Goal: Transaction & Acquisition: Purchase product/service

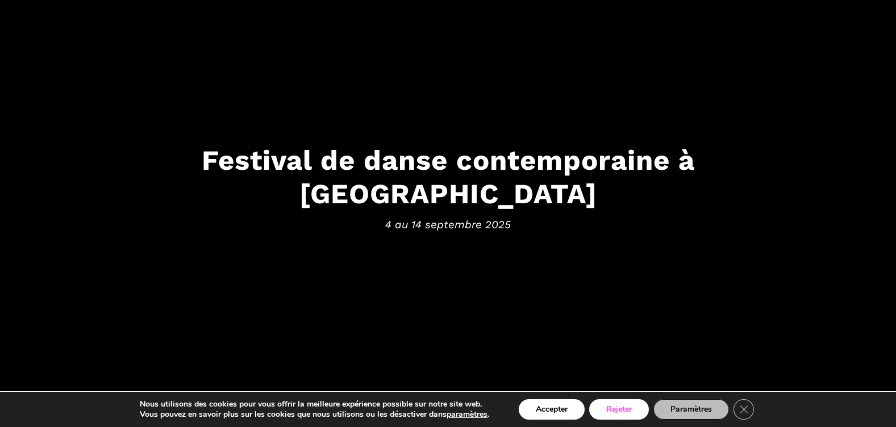
scroll to position [72, 0]
click at [625, 409] on button "Rejeter" at bounding box center [619, 409] width 60 height 20
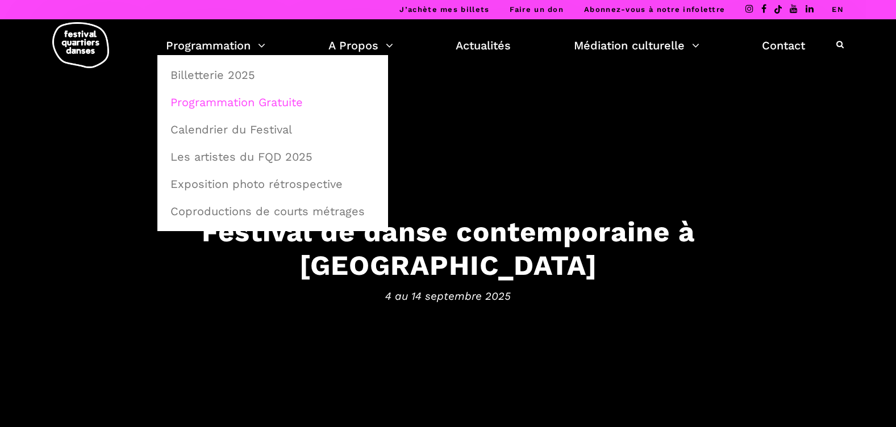
click at [219, 103] on link "Programmation Gratuite" at bounding box center [273, 102] width 218 height 26
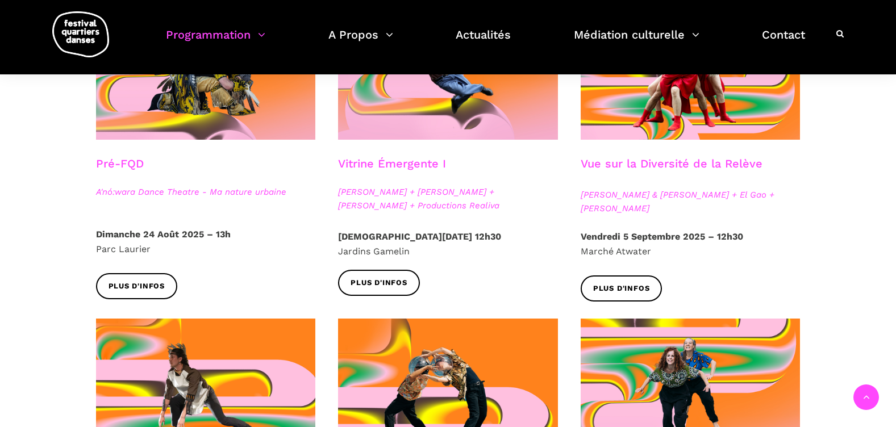
scroll to position [354, 0]
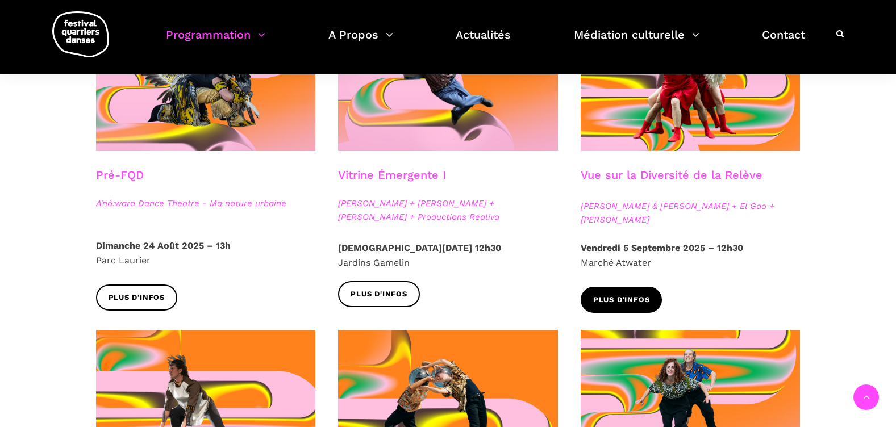
click at [624, 296] on span "Plus d'infos" at bounding box center [621, 300] width 57 height 12
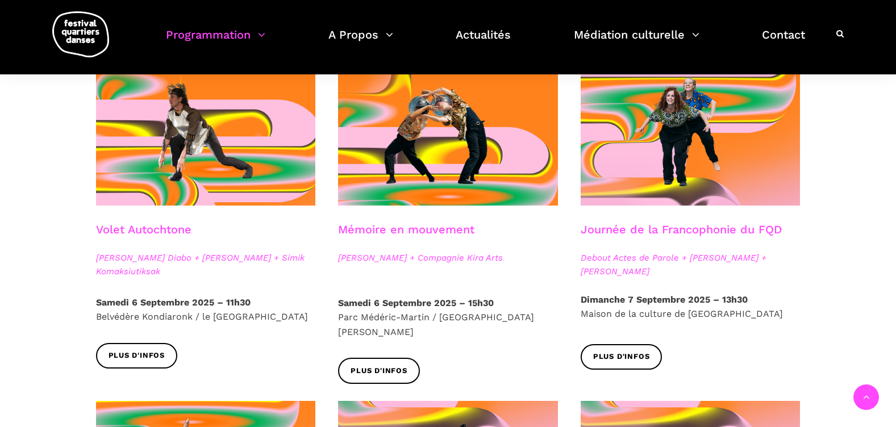
scroll to position [634, 0]
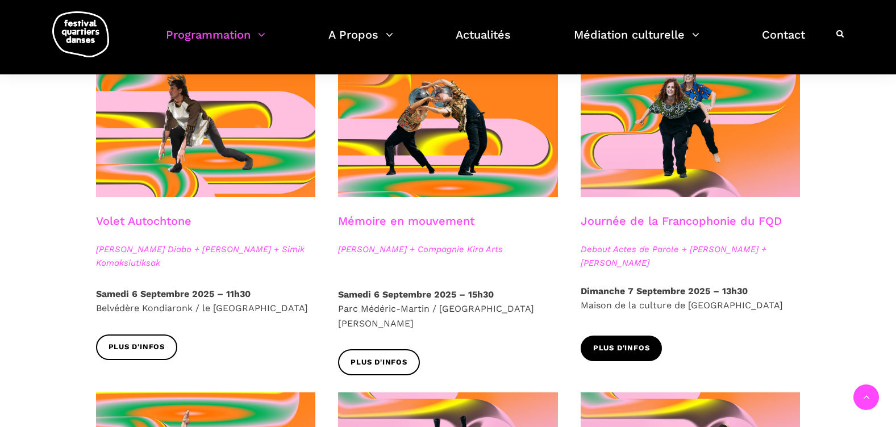
click at [612, 348] on span "Plus d'infos" at bounding box center [621, 349] width 57 height 12
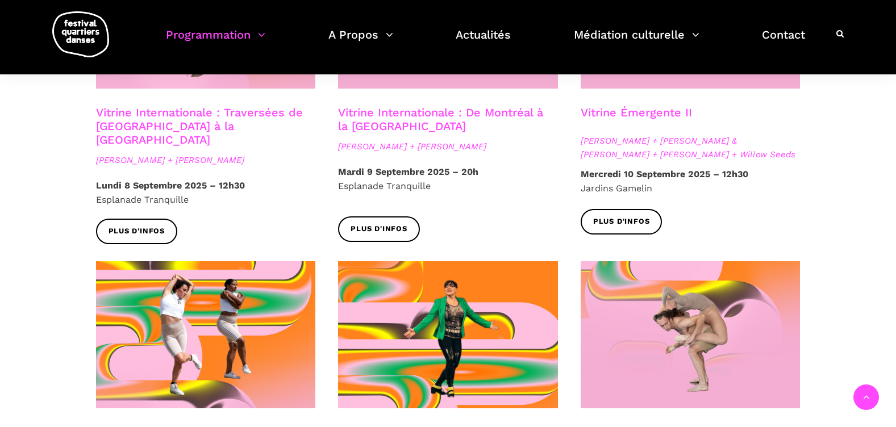
scroll to position [1096, 0]
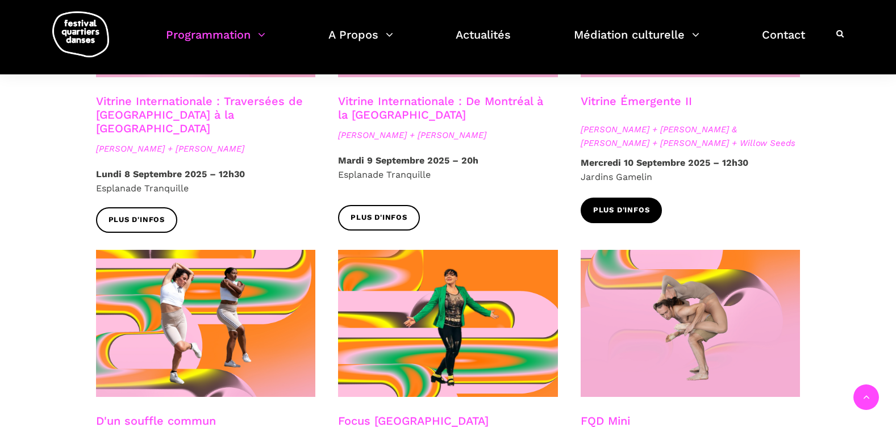
click at [608, 204] on span "Plus d'infos" at bounding box center [621, 210] width 57 height 12
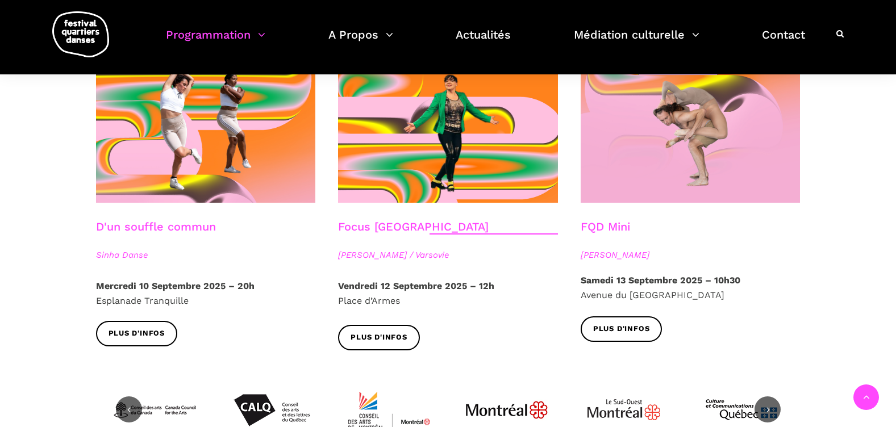
scroll to position [1285, 0]
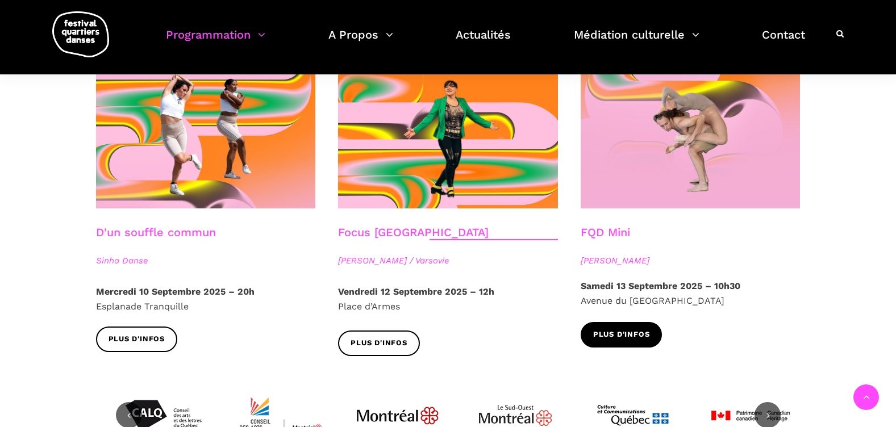
click at [620, 329] on span "Plus d'infos" at bounding box center [621, 335] width 57 height 12
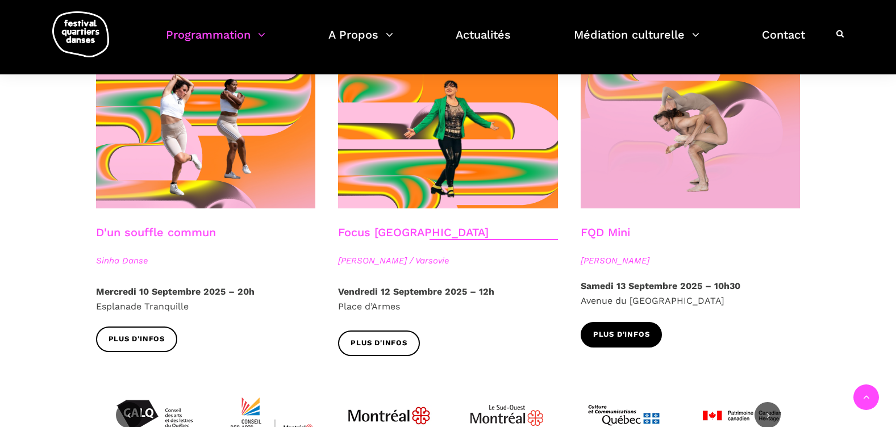
click at [625, 329] on span "Plus d'infos" at bounding box center [621, 335] width 57 height 12
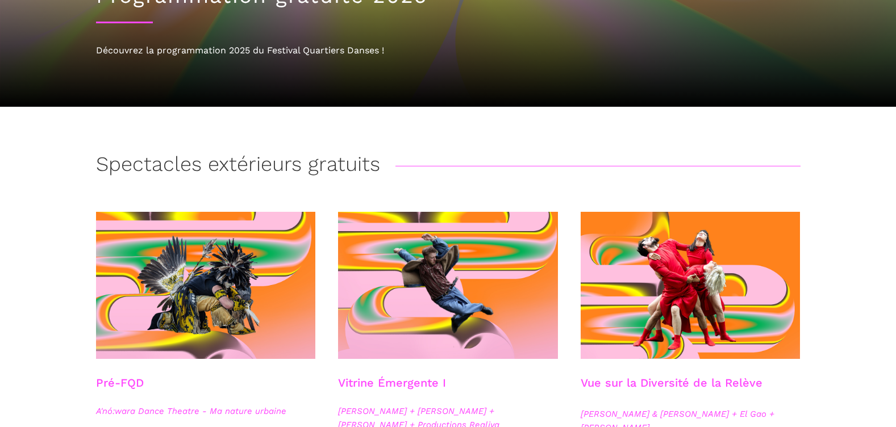
scroll to position [0, 0]
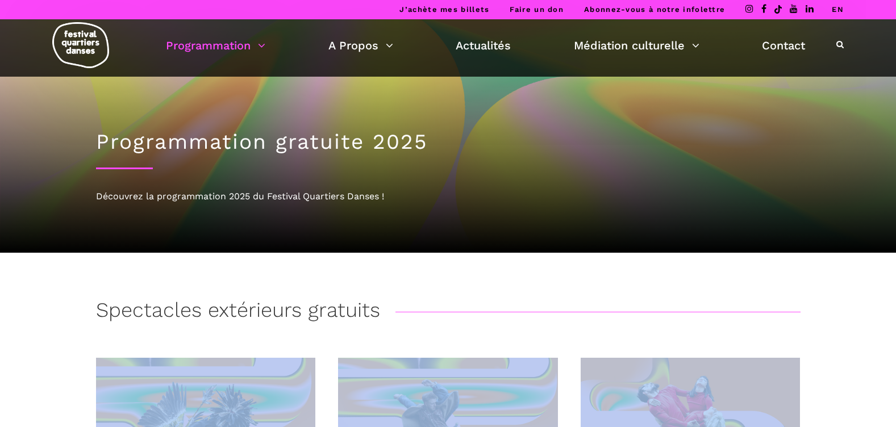
drag, startPoint x: 856, startPoint y: 21, endPoint x: 871, endPoint y: 267, distance: 246.4
drag, startPoint x: 871, startPoint y: 267, endPoint x: 850, endPoint y: 283, distance: 27.2
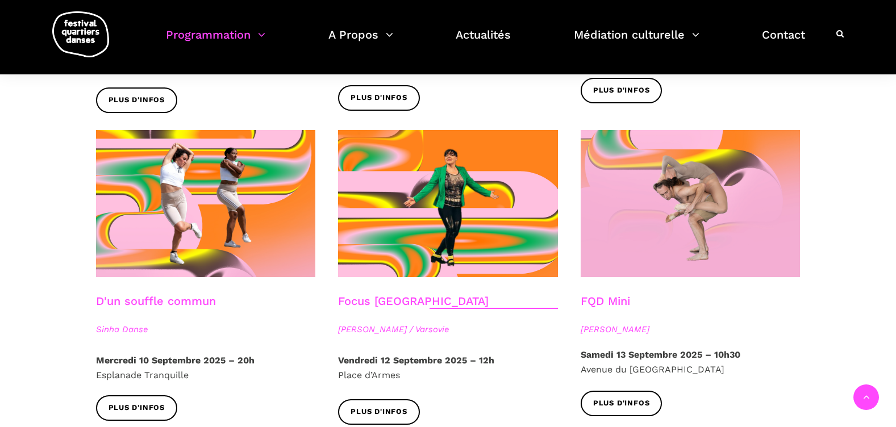
scroll to position [1228, 0]
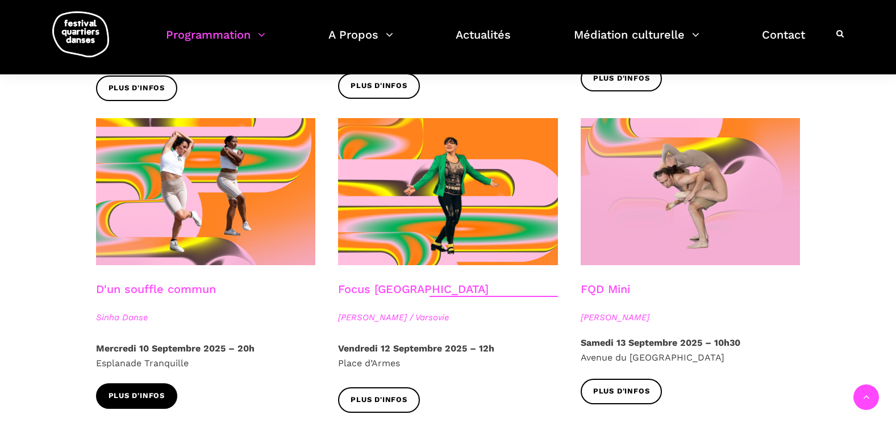
click at [149, 390] on span "Plus d'infos" at bounding box center [136, 396] width 57 height 12
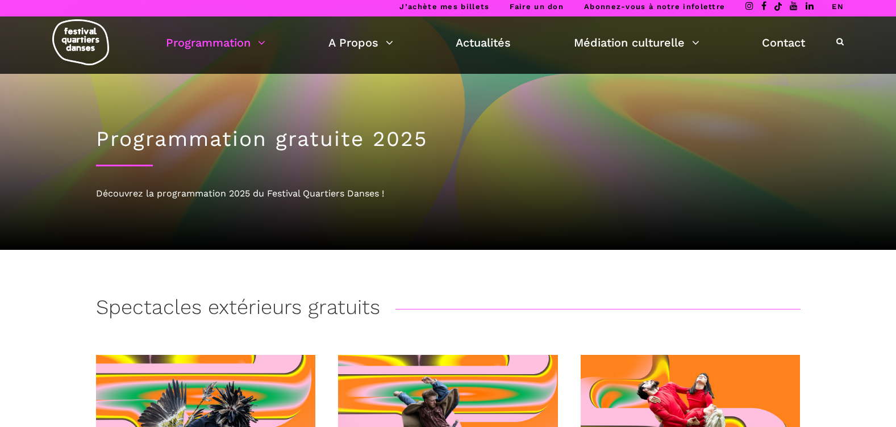
scroll to position [0, 0]
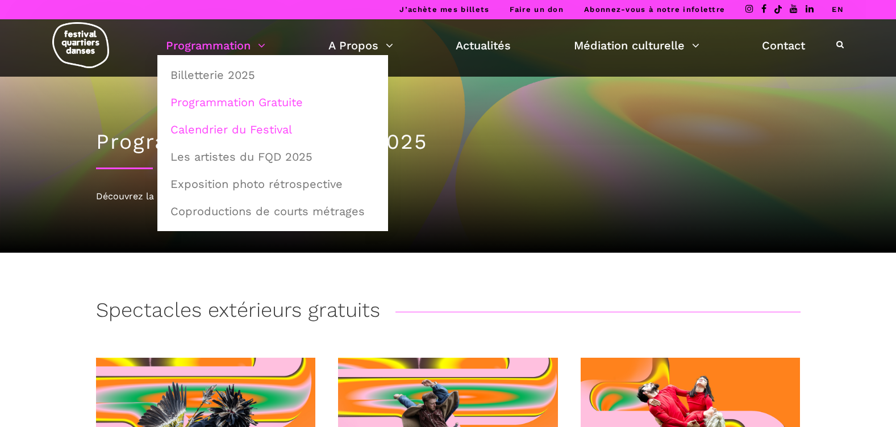
click at [229, 127] on link "Calendrier du Festival" at bounding box center [273, 129] width 218 height 26
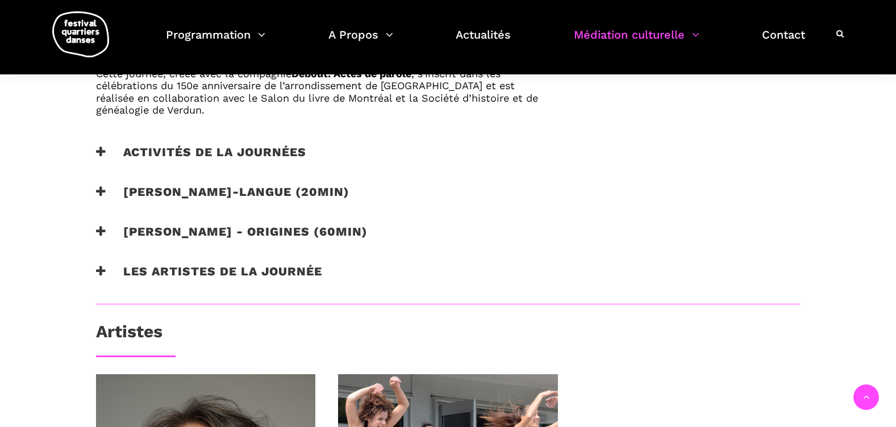
scroll to position [782, 0]
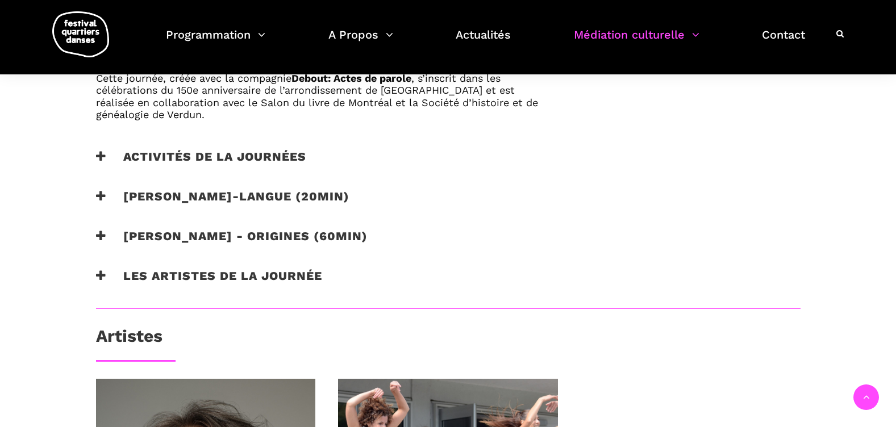
click at [264, 157] on h3 "Activités de la journées" at bounding box center [201, 163] width 210 height 28
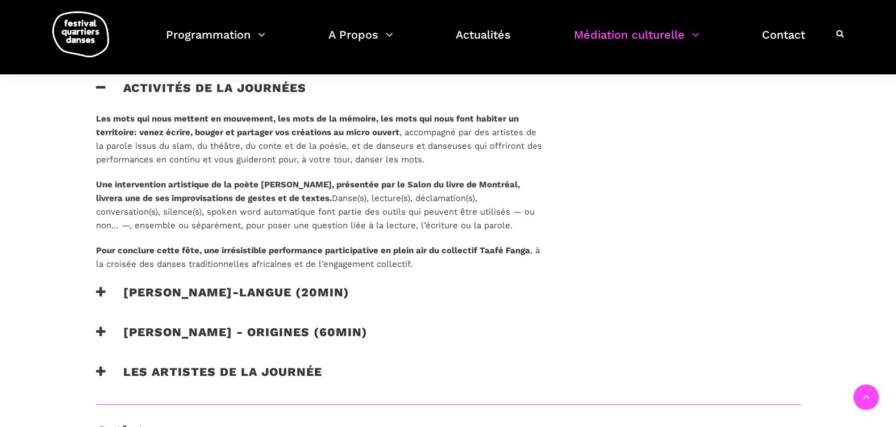
scroll to position [864, 0]
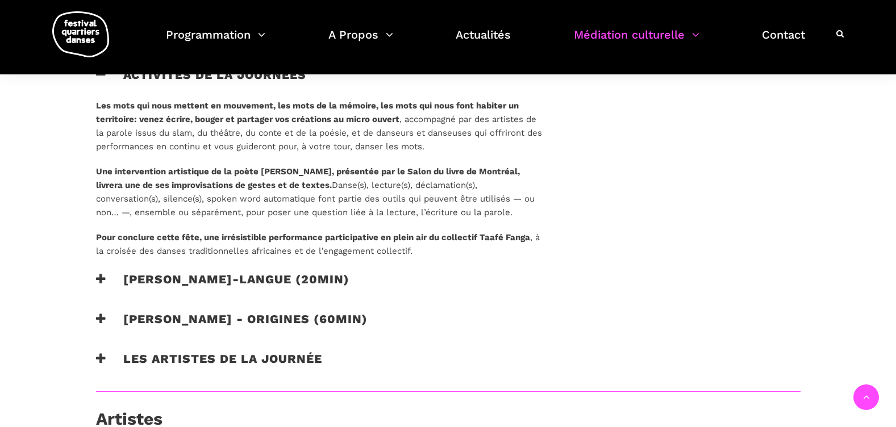
click at [349, 280] on h3 "[PERSON_NAME]-langue (20min)" at bounding box center [222, 286] width 253 height 28
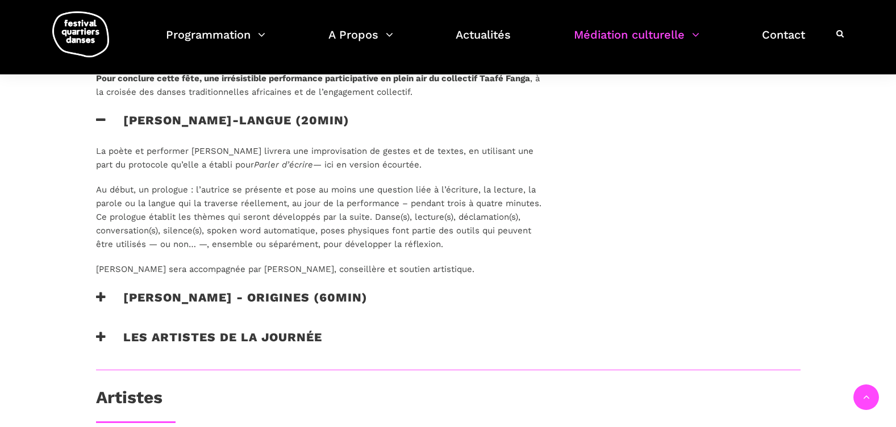
scroll to position [1083, 0]
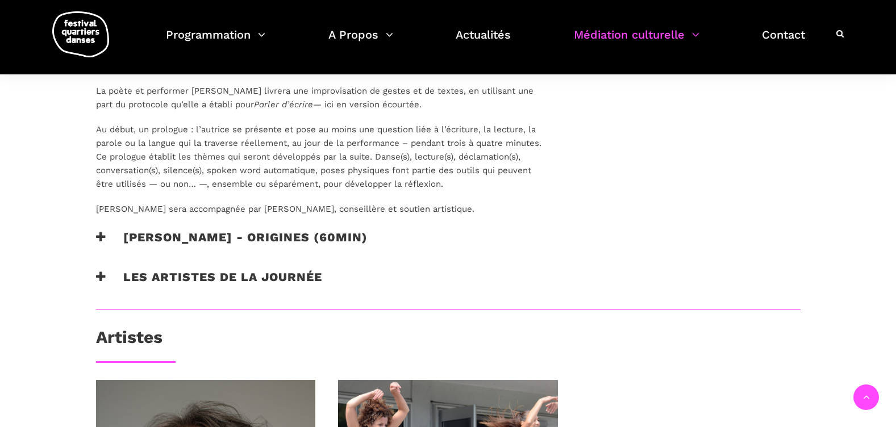
click at [314, 233] on h3 "Taafé Fanga - origines (60min)" at bounding box center [232, 244] width 272 height 28
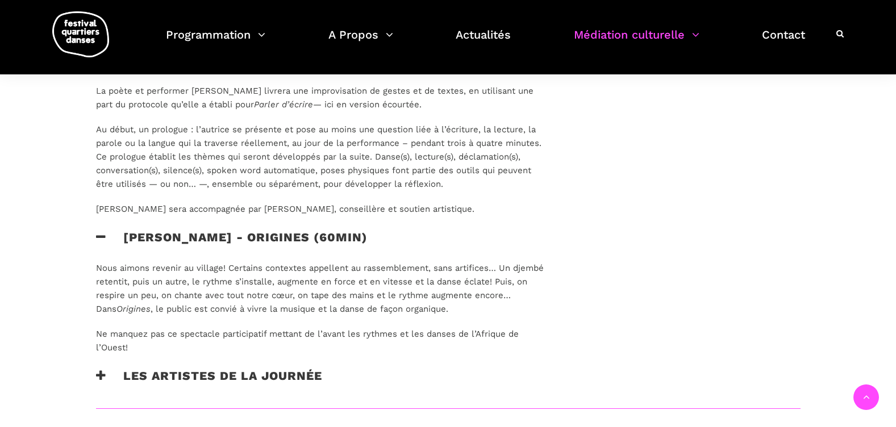
click at [285, 375] on h3 "Les artistes de la journée" at bounding box center [209, 383] width 226 height 28
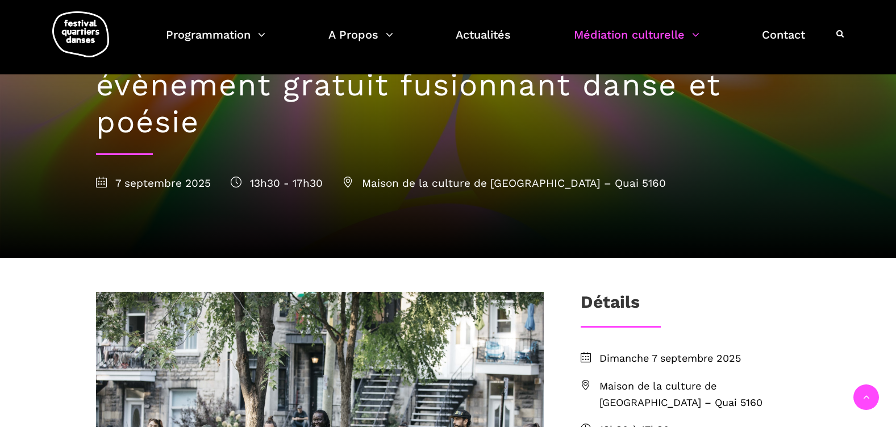
scroll to position [106, 0]
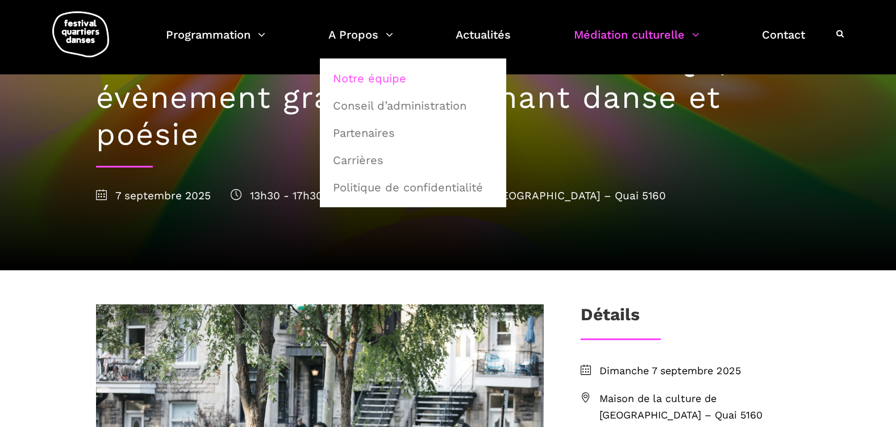
click at [375, 78] on link "Notre équipe" at bounding box center [413, 78] width 174 height 26
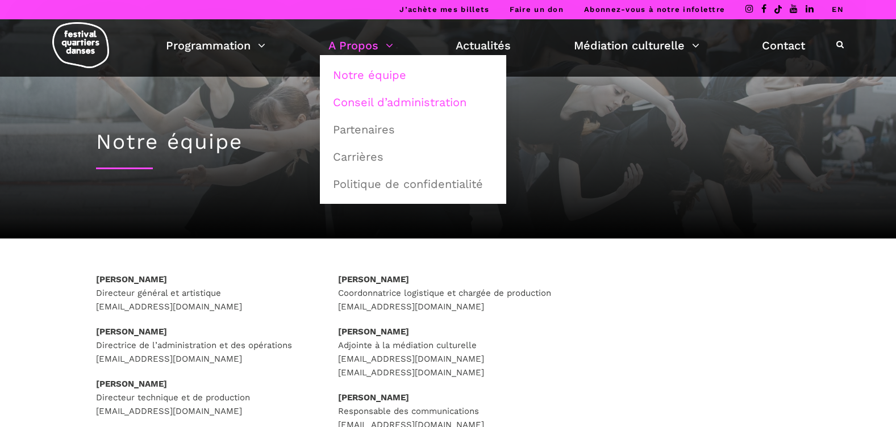
click at [381, 107] on link "Conseil d’administration" at bounding box center [413, 102] width 174 height 26
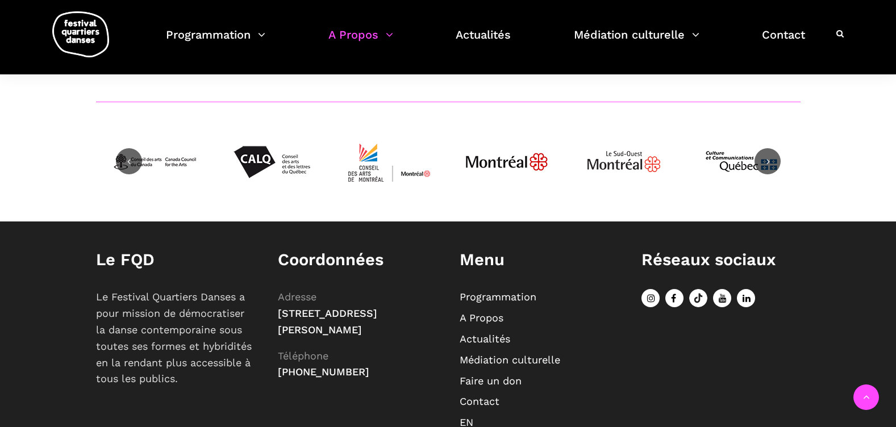
scroll to position [1576, 0]
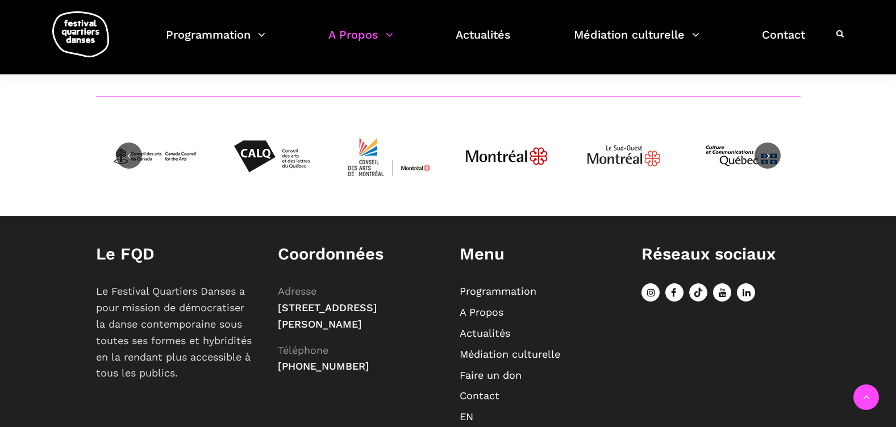
drag, startPoint x: 280, startPoint y: 291, endPoint x: 354, endPoint y: 311, distance: 76.5
click at [354, 311] on span "[STREET_ADDRESS][PERSON_NAME]" at bounding box center [327, 316] width 99 height 28
copy span "75, Square Sir-Georges-Étienne-Cartier"
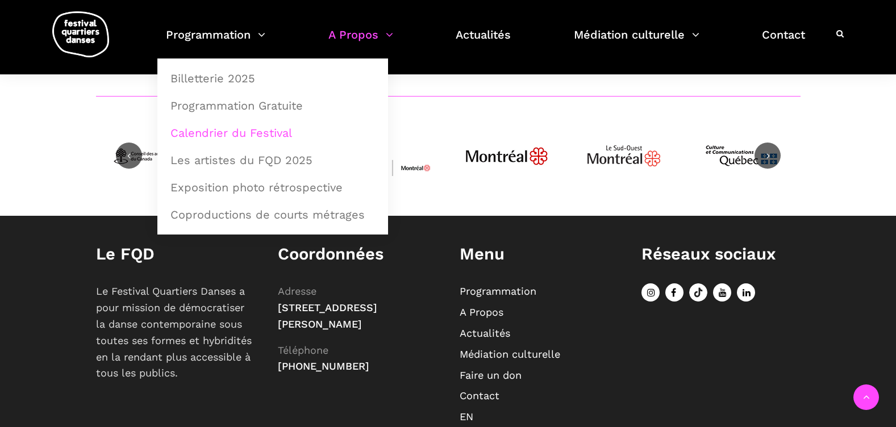
click at [222, 130] on link "Calendrier du Festival" at bounding box center [273, 133] width 218 height 26
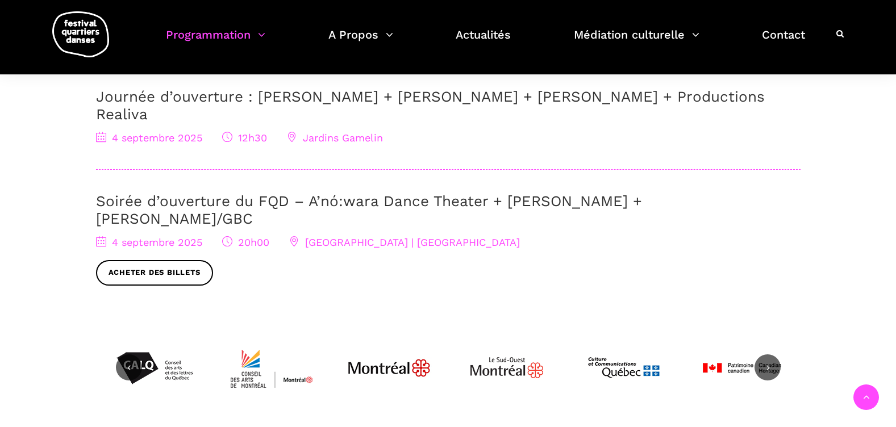
scroll to position [402, 0]
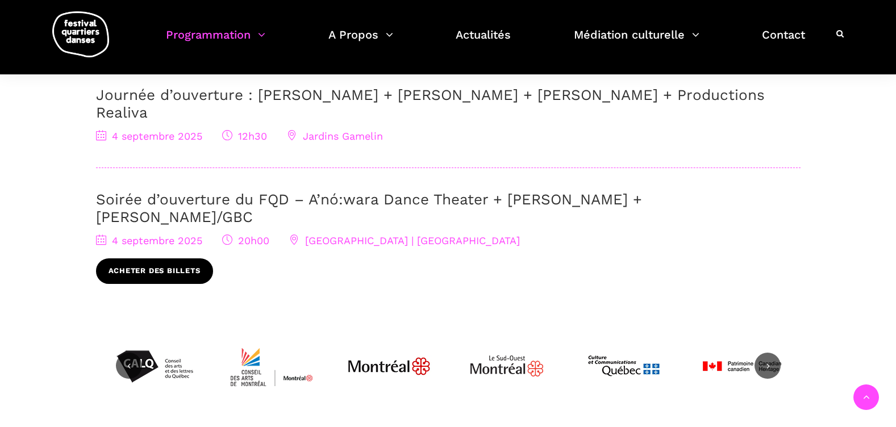
click at [172, 258] on link "Acheter des billets" at bounding box center [154, 271] width 117 height 26
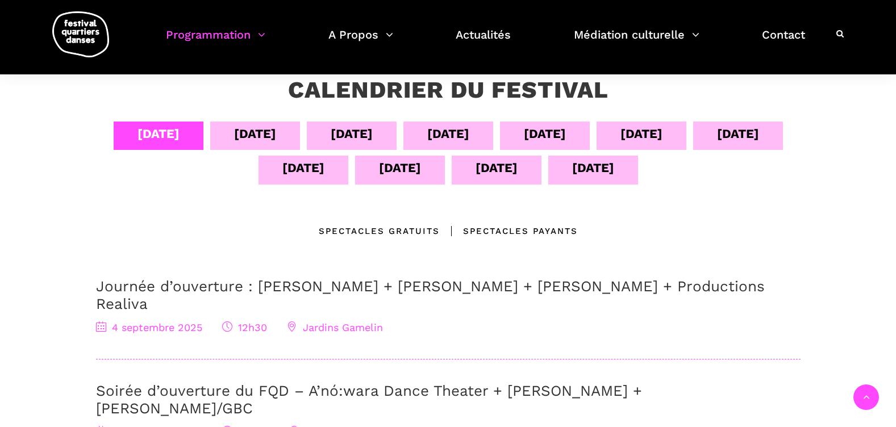
scroll to position [210, 0]
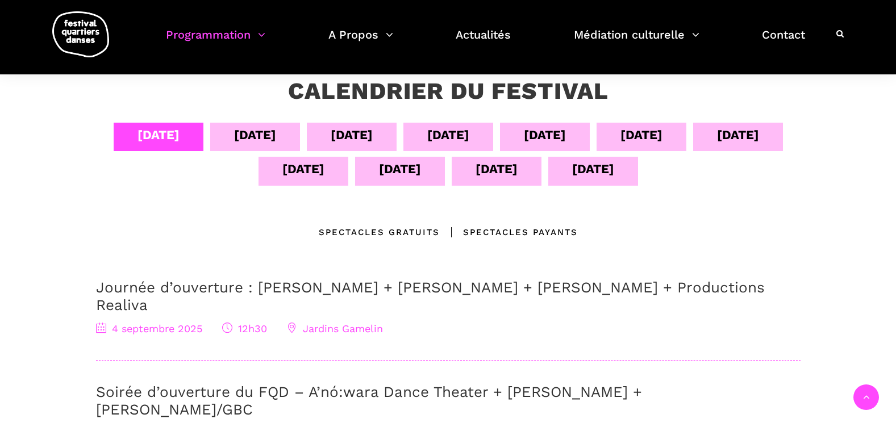
click at [254, 134] on div "05 sept" at bounding box center [255, 135] width 42 height 20
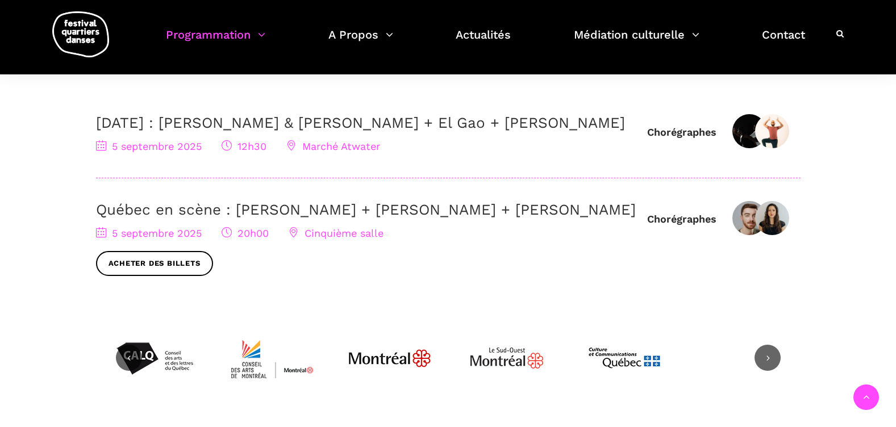
scroll to position [378, 0]
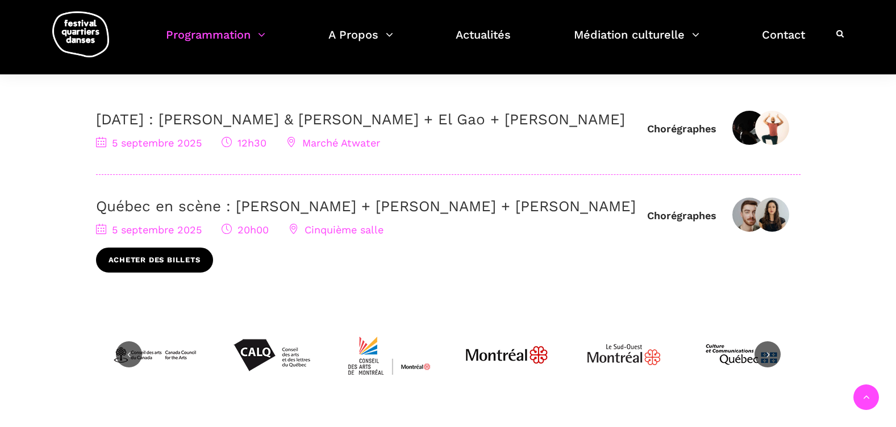
click at [172, 273] on link "Acheter des billets" at bounding box center [154, 261] width 117 height 26
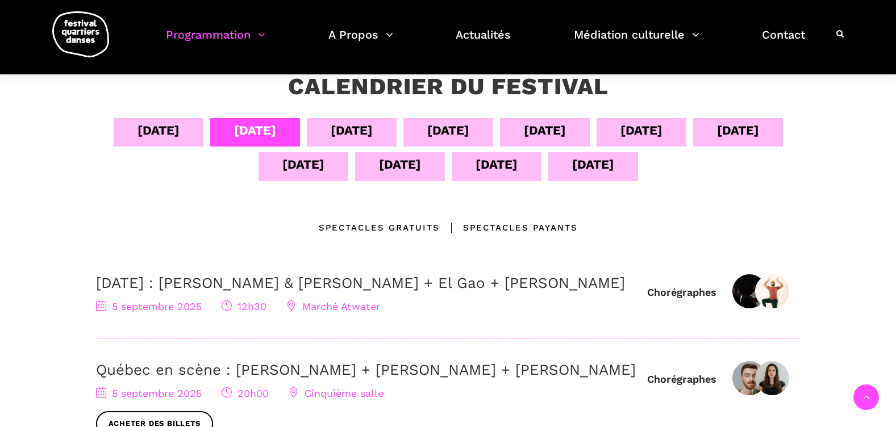
scroll to position [212, 0]
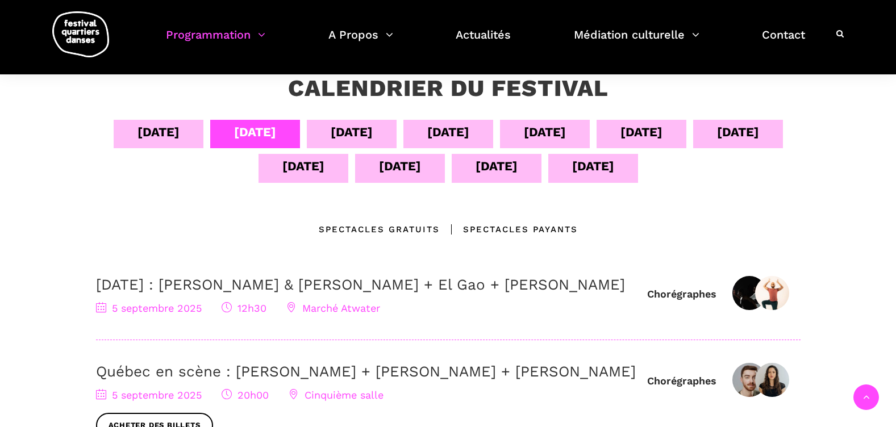
click at [355, 130] on div "06 sept" at bounding box center [352, 132] width 42 height 20
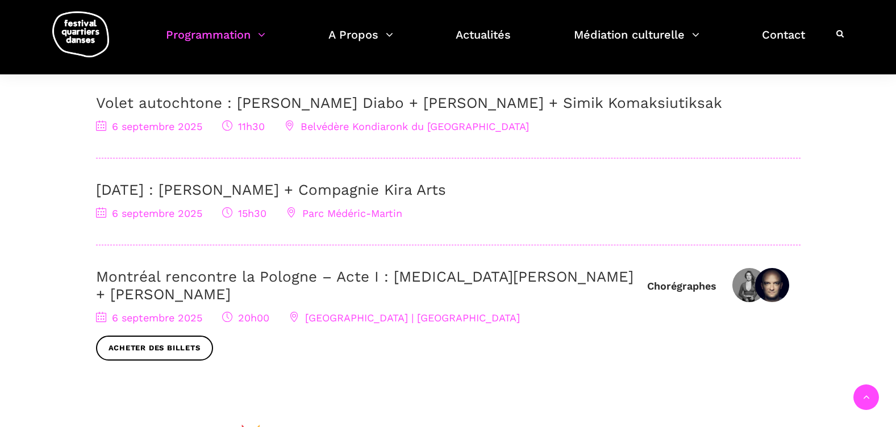
scroll to position [414, 0]
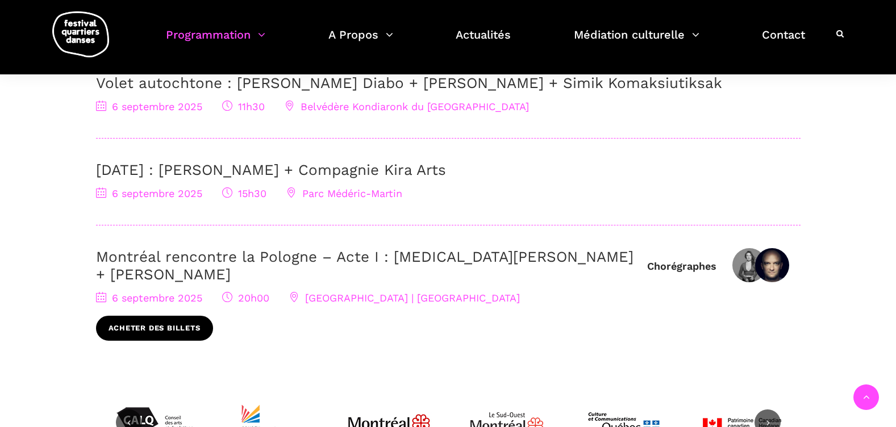
click at [169, 316] on link "Acheter des billets" at bounding box center [154, 329] width 117 height 26
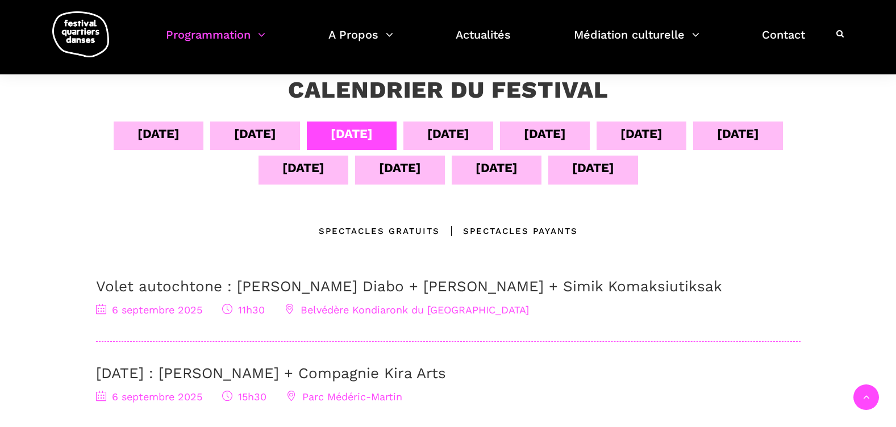
scroll to position [207, 0]
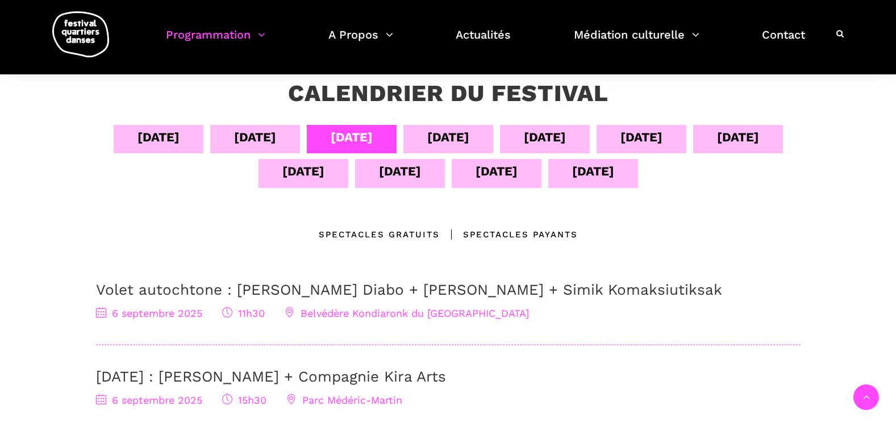
click at [456, 134] on div "07 sept" at bounding box center [448, 137] width 42 height 20
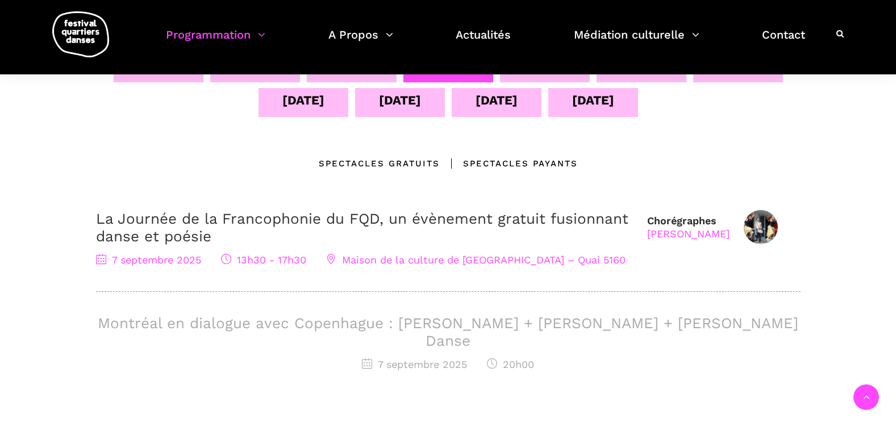
scroll to position [280, 0]
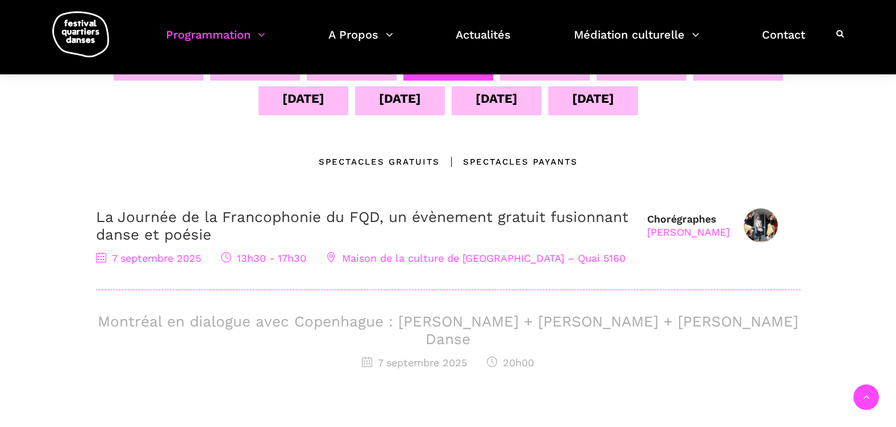
click at [418, 316] on h3 "Montréal en dialogue avec Copenhague : Charles-Alexis Desgagnés + Lene Boel + S…" at bounding box center [448, 330] width 704 height 35
click at [385, 323] on h3 "Montréal en dialogue avec Copenhague : Charles-Alexis Desgagnés + Lene Boel + S…" at bounding box center [448, 330] width 704 height 35
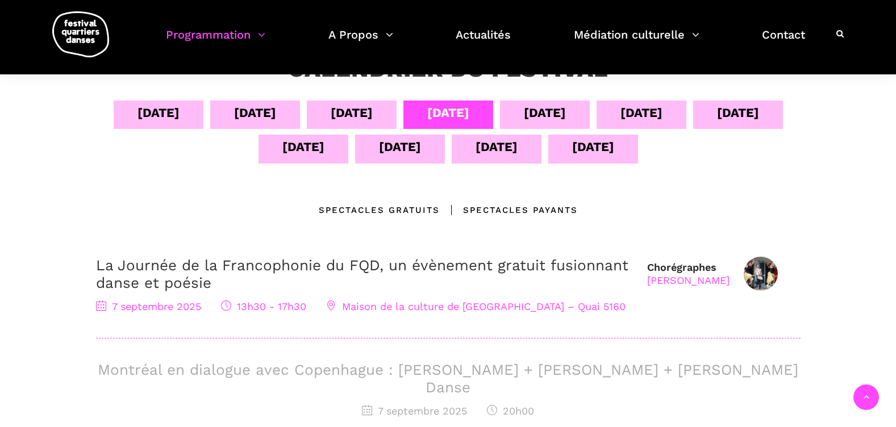
scroll to position [211, 0]
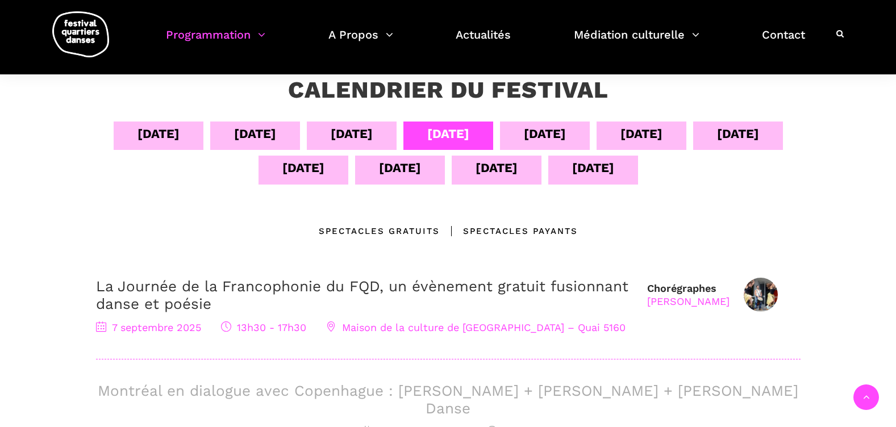
click at [549, 132] on div "08 sept" at bounding box center [545, 134] width 42 height 20
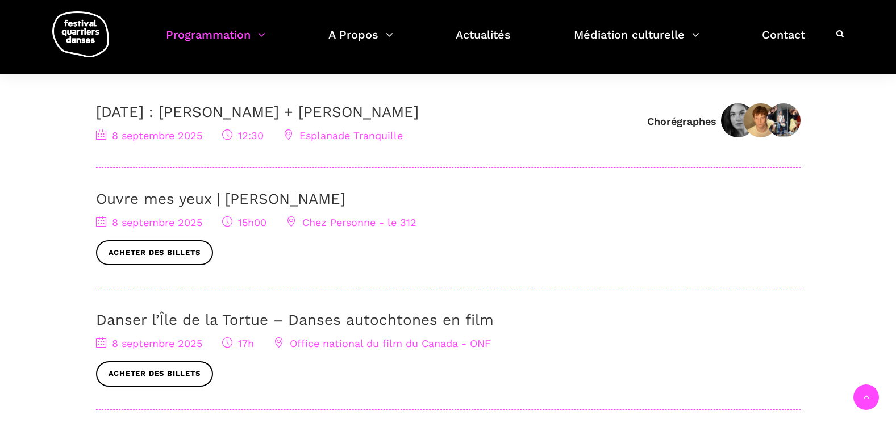
scroll to position [377, 0]
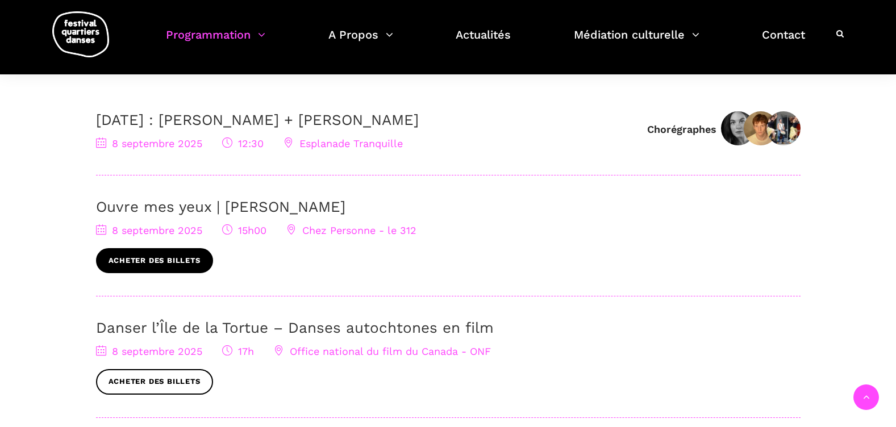
click at [174, 258] on link "Acheter des billets" at bounding box center [154, 261] width 117 height 26
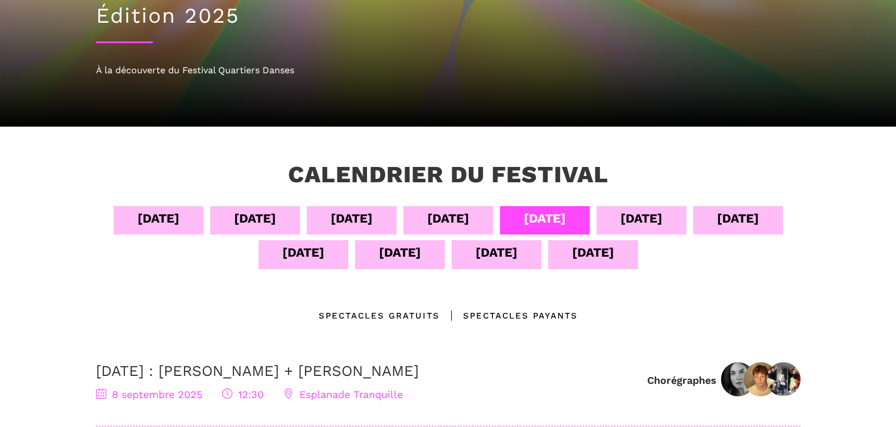
scroll to position [0, 0]
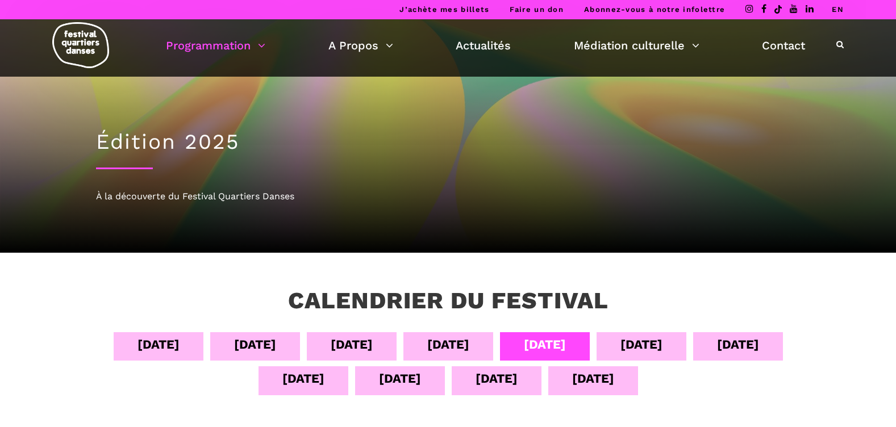
click at [640, 344] on div "09 sept" at bounding box center [641, 345] width 42 height 20
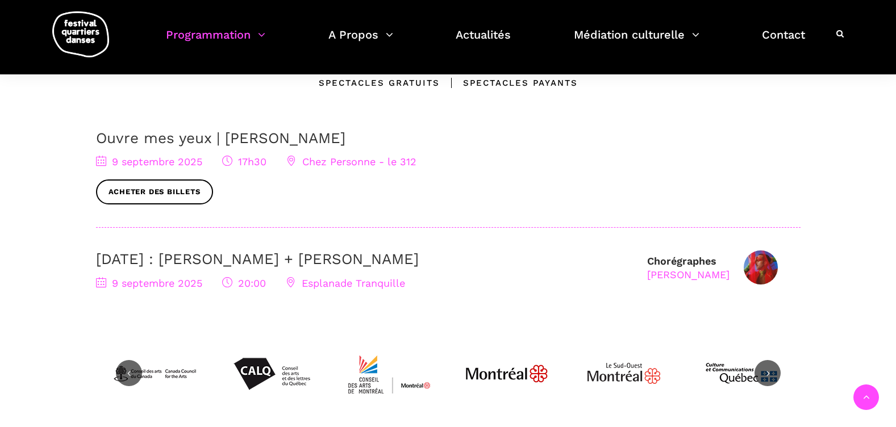
scroll to position [364, 0]
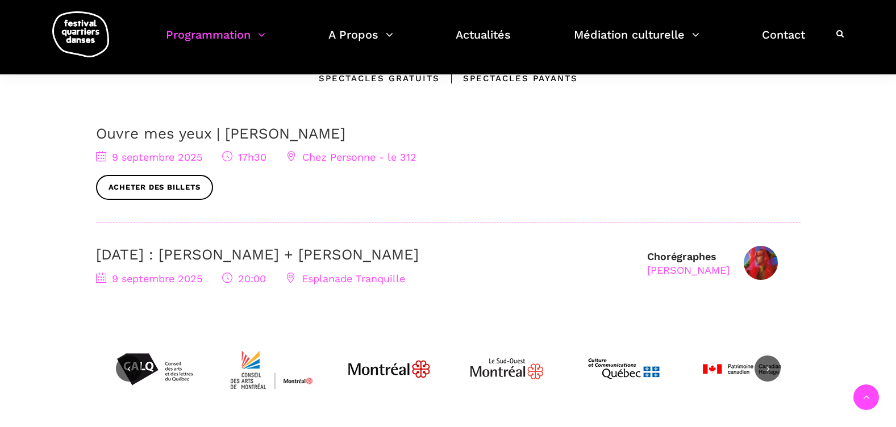
click at [349, 252] on link "9 septembre : Nicholas Bellefleur + Linus Jansner" at bounding box center [257, 254] width 323 height 17
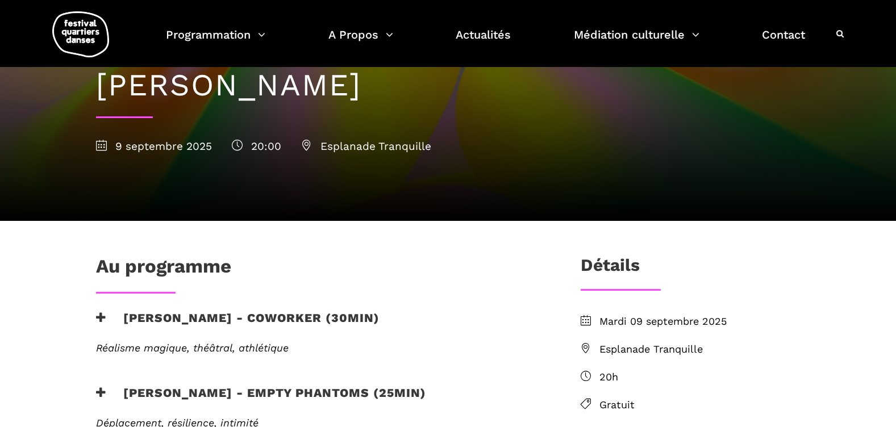
scroll to position [123, 0]
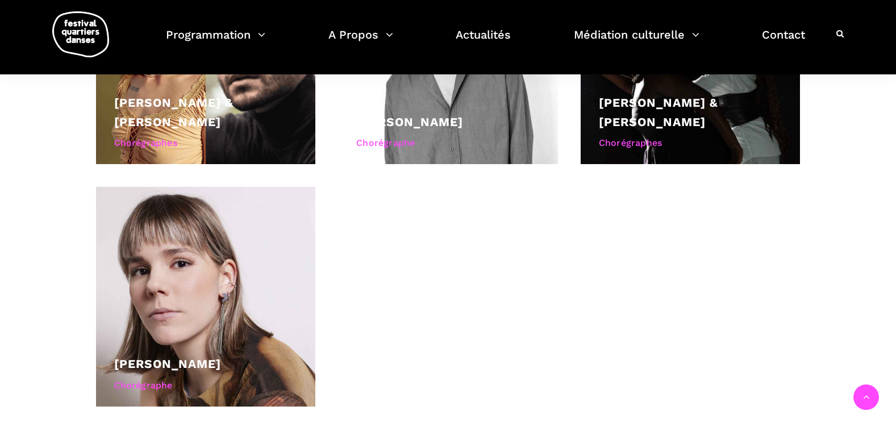
scroll to position [893, 0]
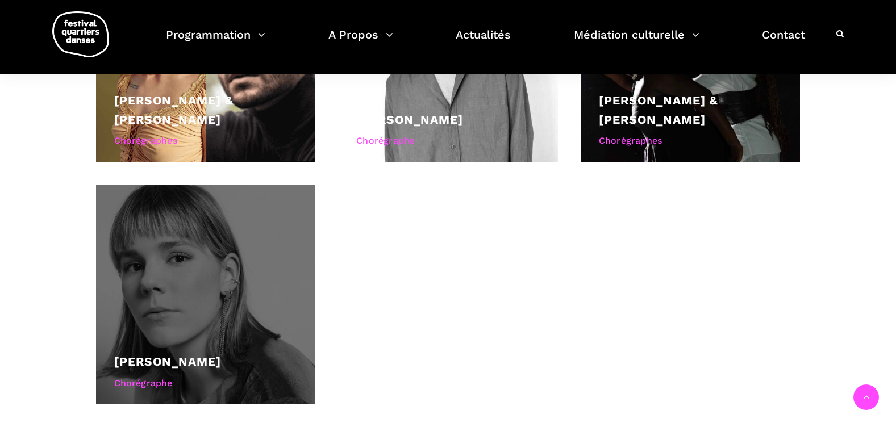
click at [210, 354] on link "[PERSON_NAME]" at bounding box center [167, 361] width 107 height 14
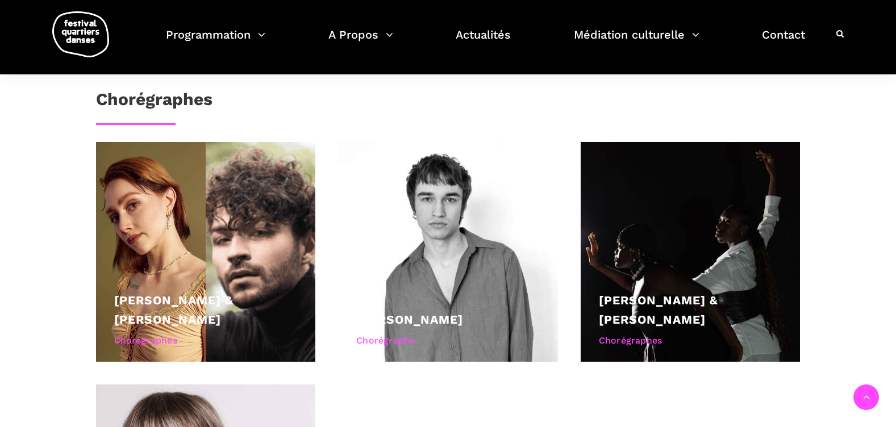
scroll to position [684, 0]
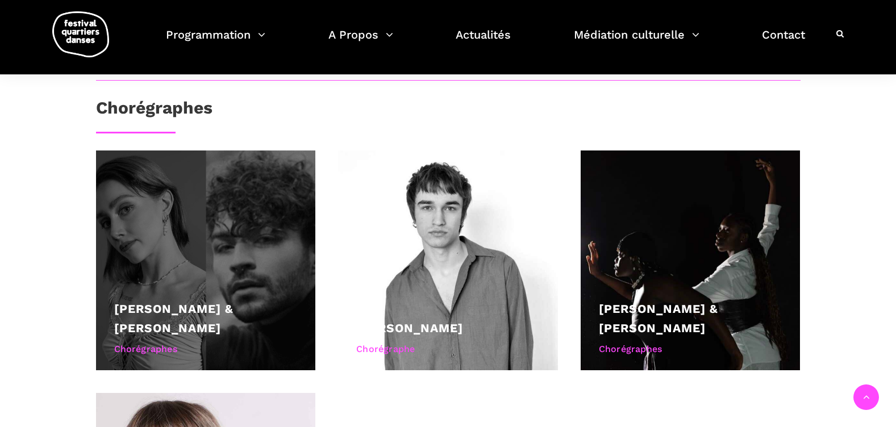
click at [233, 302] on link "Laura Perron & William-Nicholas Tanguay" at bounding box center [173, 319] width 119 height 34
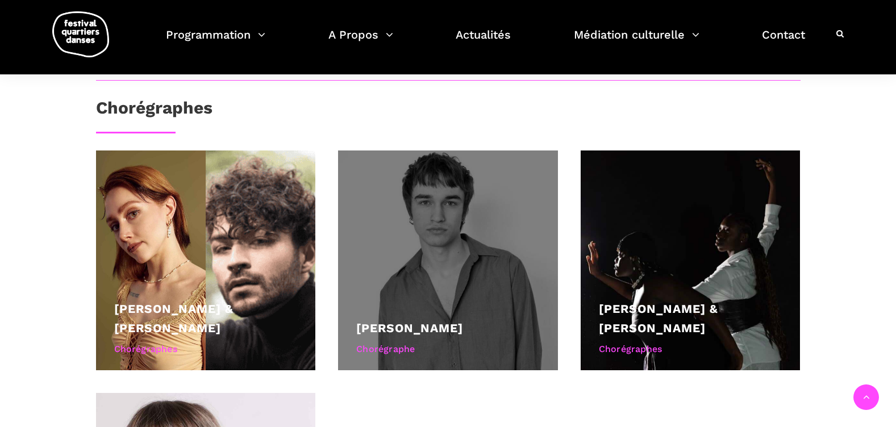
click at [423, 266] on div at bounding box center [448, 261] width 220 height 220
click at [442, 254] on div at bounding box center [448, 261] width 220 height 220
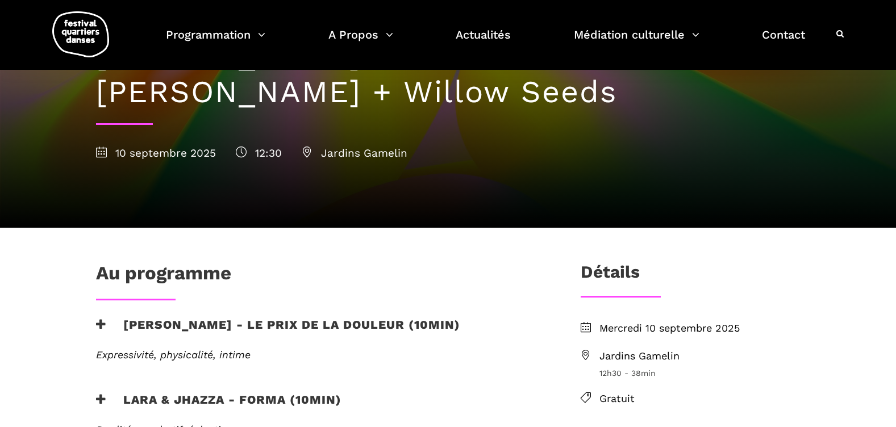
scroll to position [0, 0]
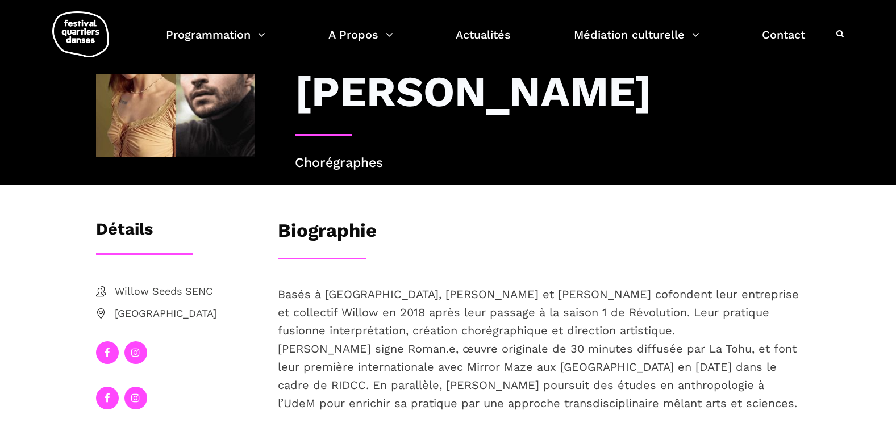
scroll to position [81, 0]
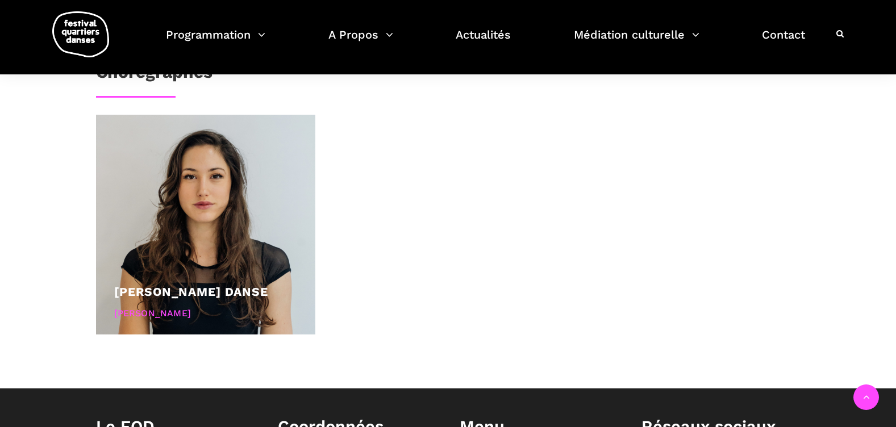
scroll to position [544, 0]
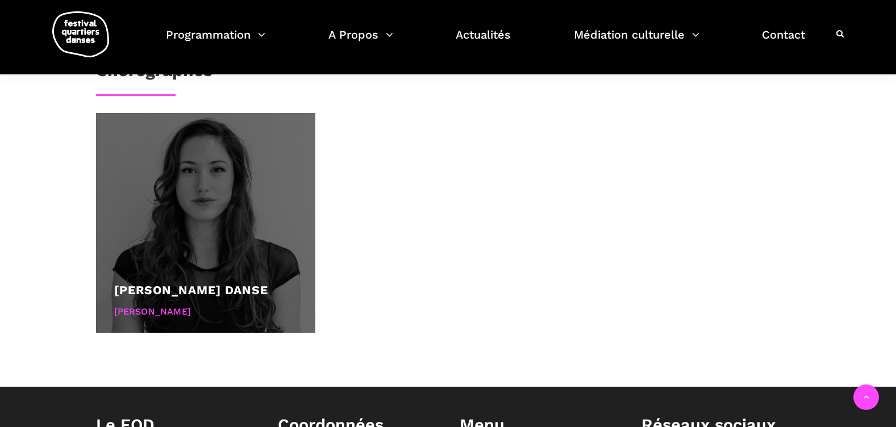
click at [240, 297] on link "[PERSON_NAME] Danse" at bounding box center [191, 290] width 154 height 14
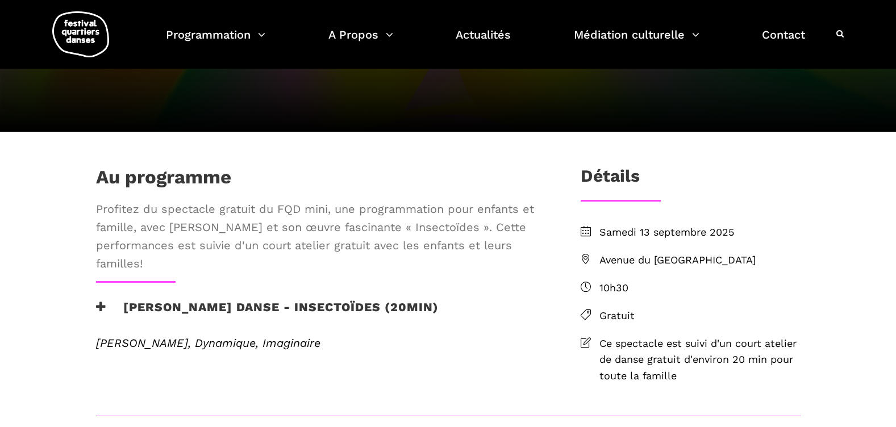
scroll to position [0, 0]
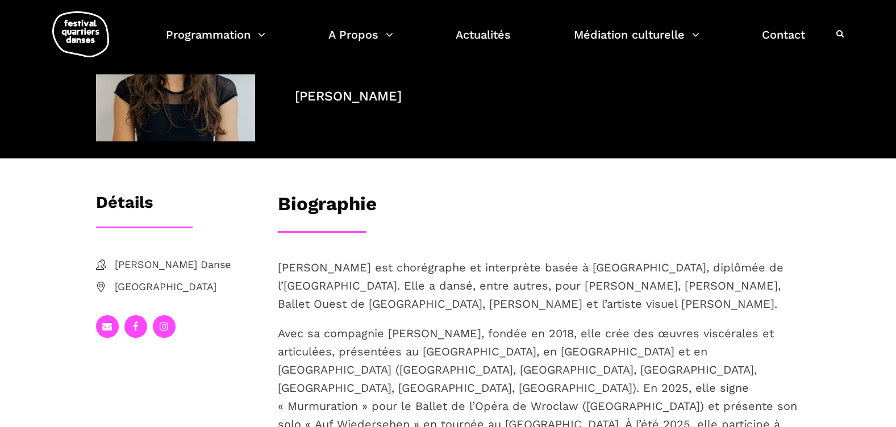
scroll to position [95, 0]
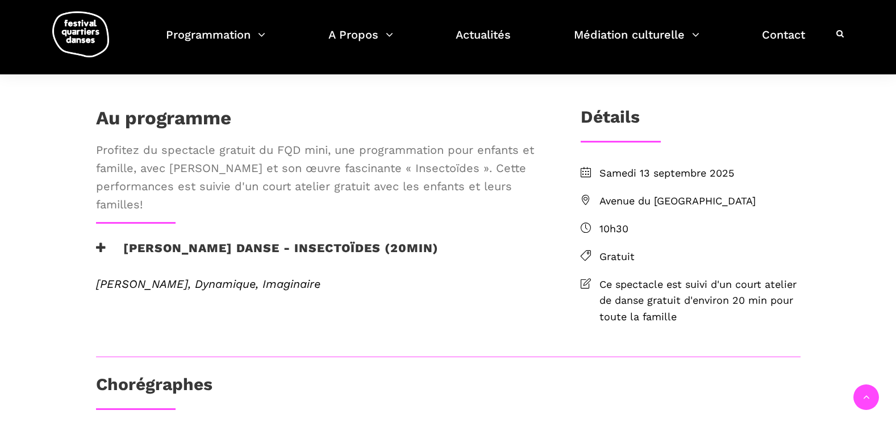
scroll to position [261, 0]
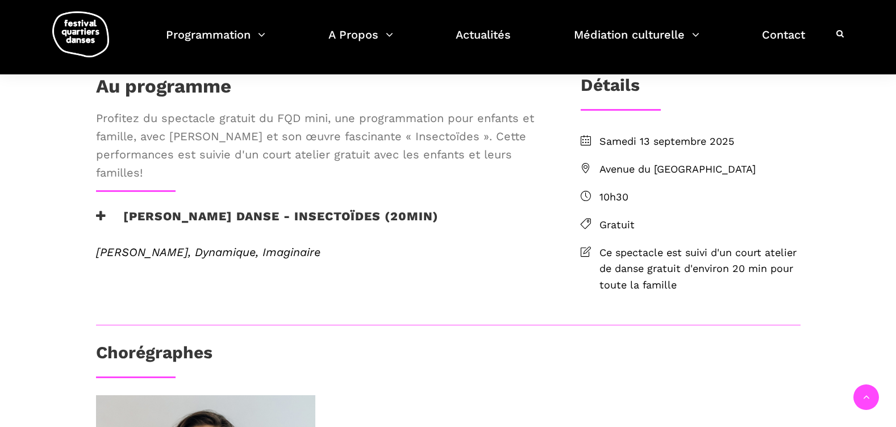
click at [377, 237] on h3 "[PERSON_NAME] Danse - Insectoïdes (20min)" at bounding box center [267, 223] width 343 height 28
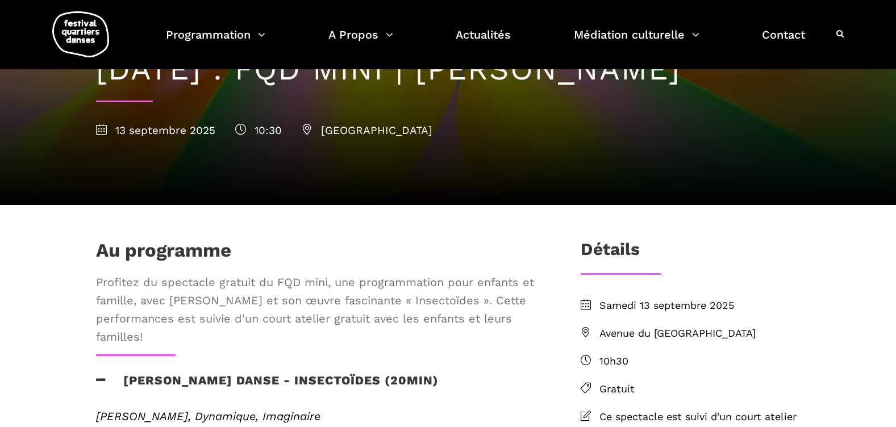
scroll to position [0, 0]
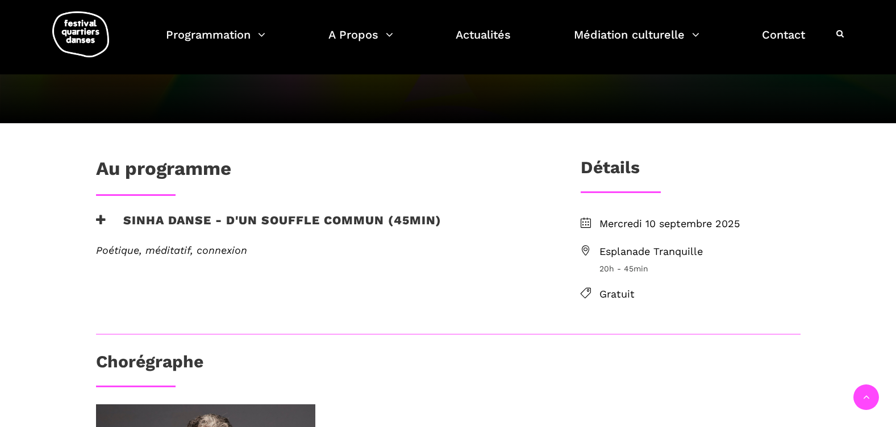
scroll to position [174, 0]
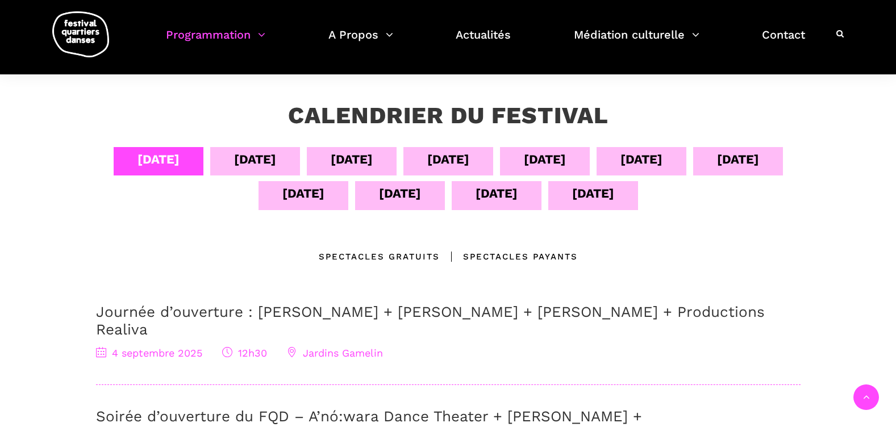
scroll to position [181, 0]
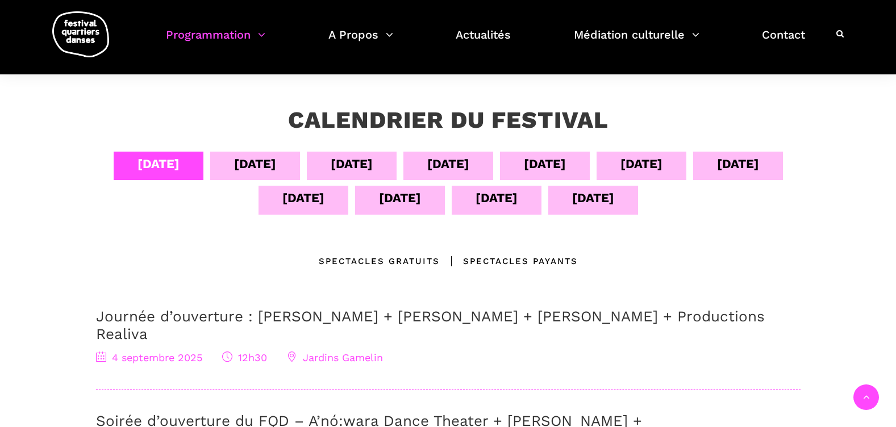
click at [589, 197] on div "[DATE]" at bounding box center [593, 198] width 42 height 20
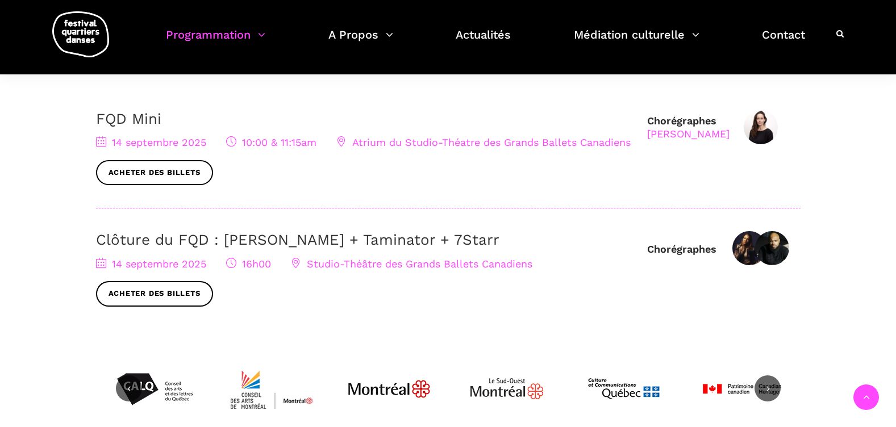
scroll to position [390, 0]
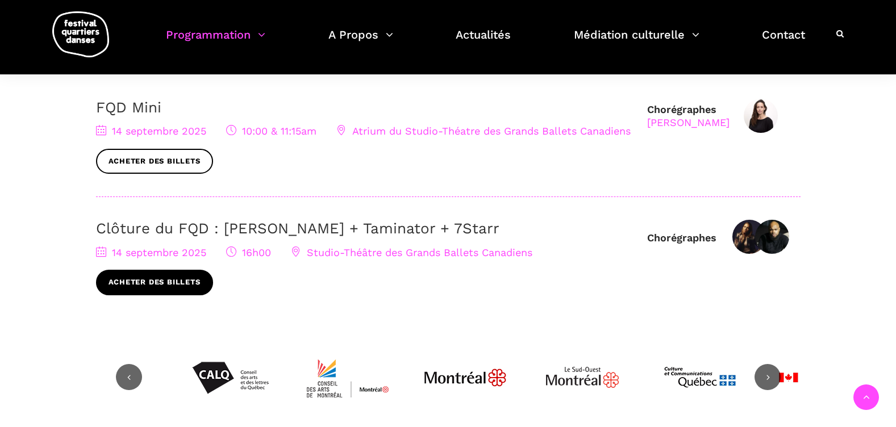
click at [162, 280] on link "Acheter des billets" at bounding box center [154, 283] width 117 height 26
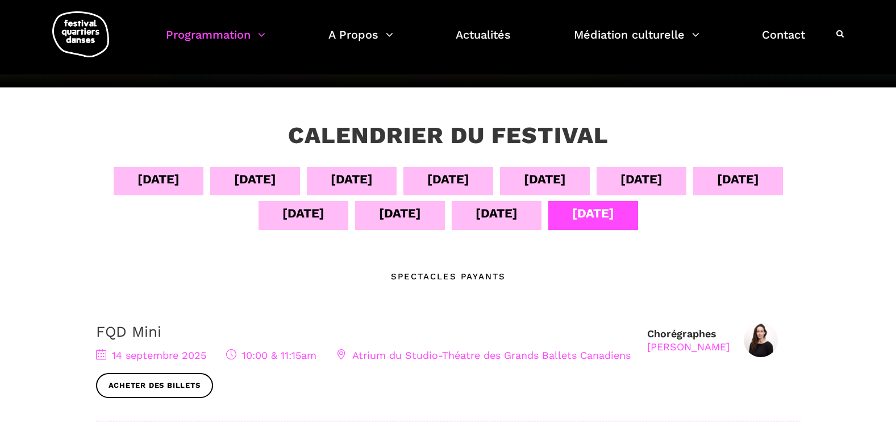
scroll to position [158, 0]
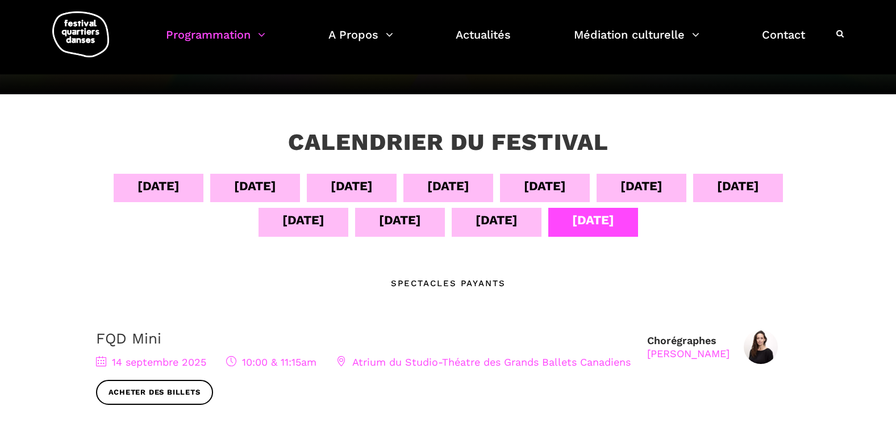
click at [495, 218] on div "[DATE]" at bounding box center [496, 220] width 42 height 20
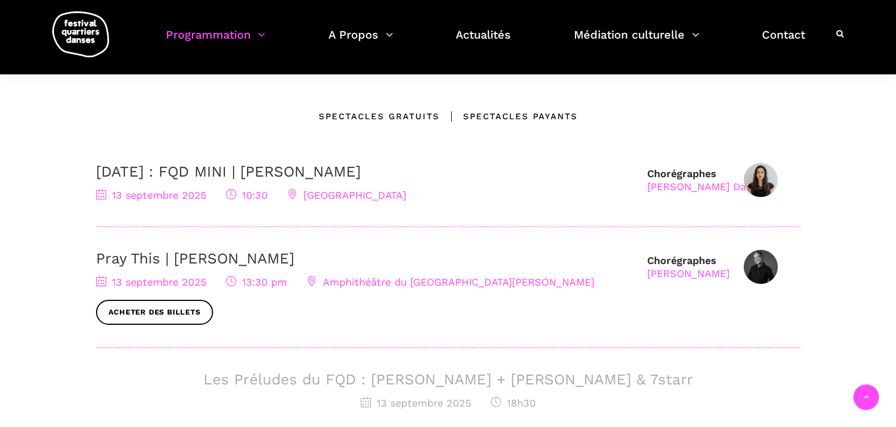
scroll to position [329, 0]
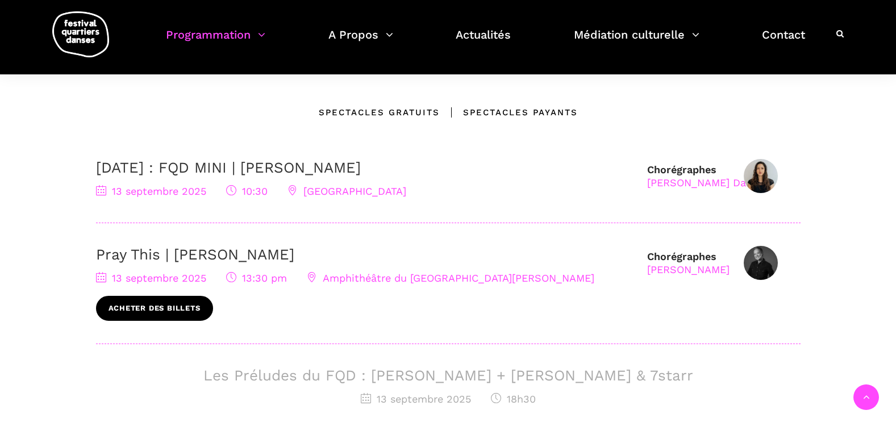
click at [166, 307] on link "Acheter des billets" at bounding box center [154, 309] width 117 height 26
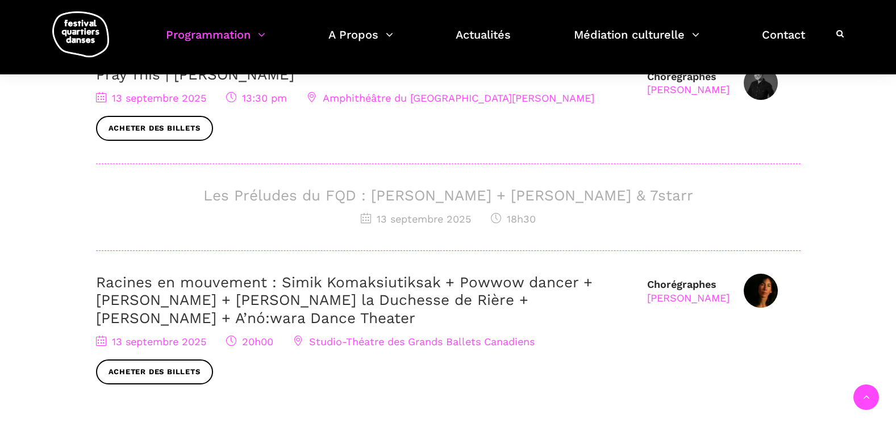
scroll to position [511, 0]
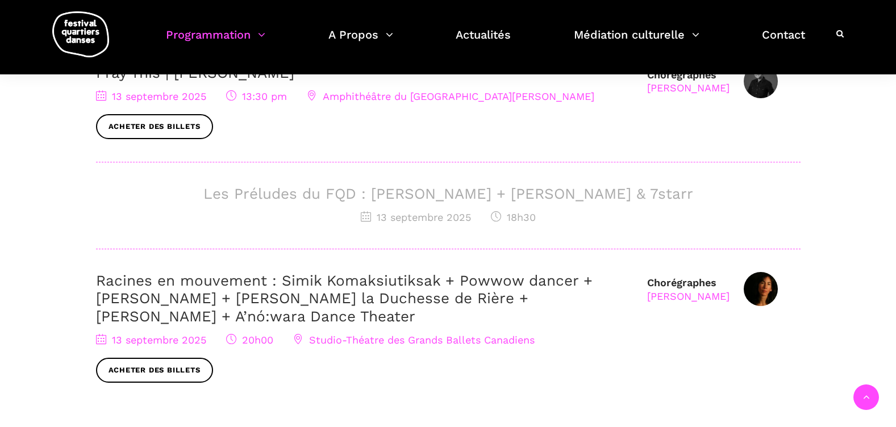
click at [557, 193] on h3 "Les Préludes du FQD : [PERSON_NAME] + [PERSON_NAME] & 7starr" at bounding box center [448, 194] width 704 height 18
click at [523, 195] on h3 "Les Préludes du FQD : [PERSON_NAME] + [PERSON_NAME] & 7starr" at bounding box center [448, 194] width 704 height 18
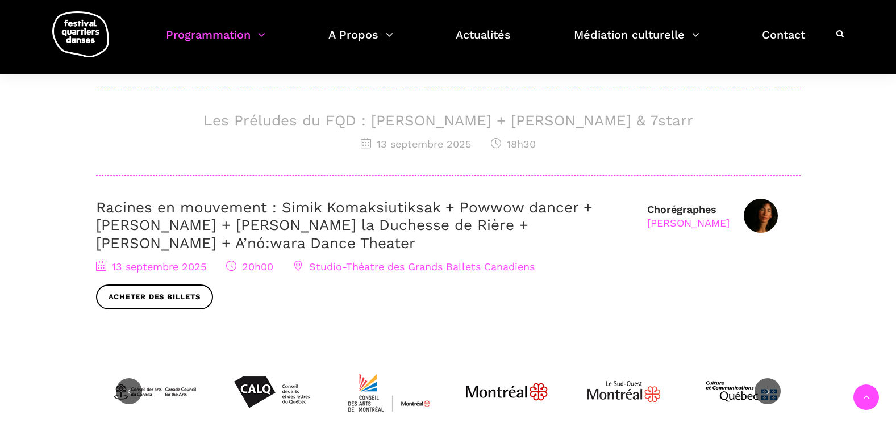
scroll to position [590, 0]
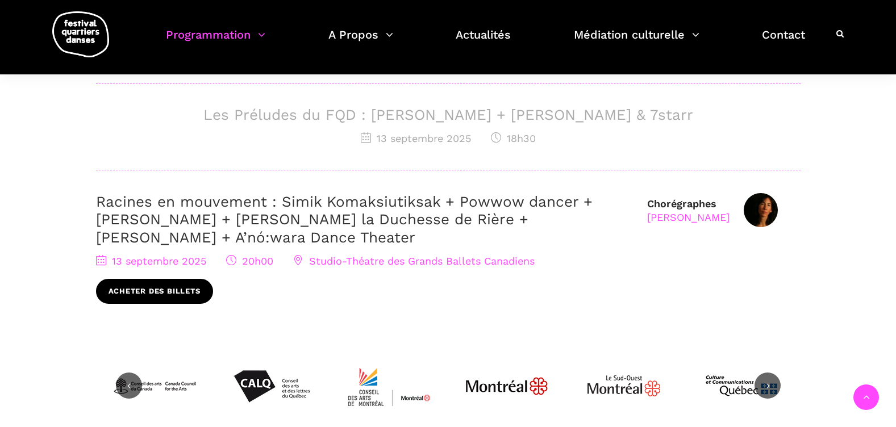
click at [165, 289] on link "Acheter des billets" at bounding box center [154, 292] width 117 height 26
